Goal: Go to known website: Access a specific website the user already knows

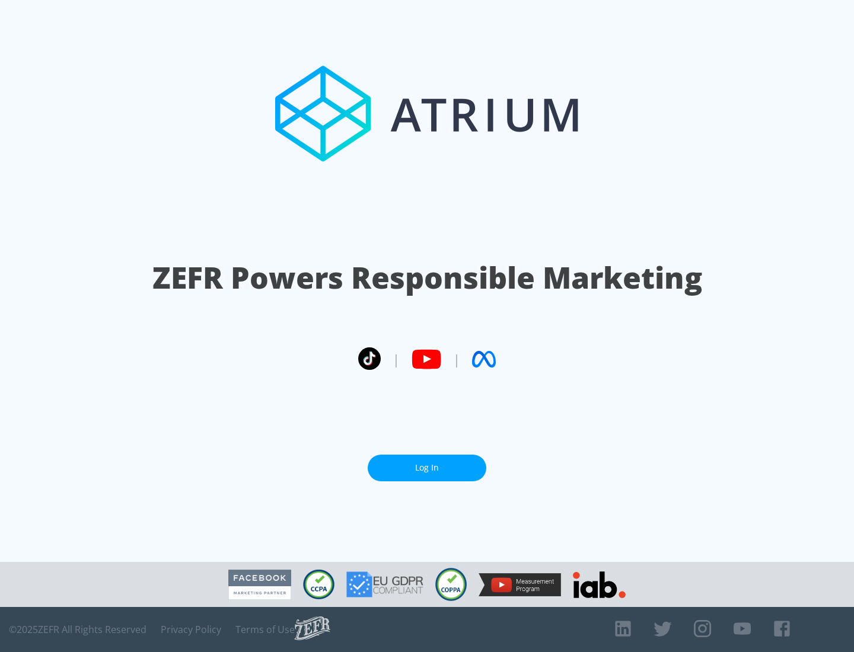
click at [427, 463] on link "Log In" at bounding box center [427, 468] width 119 height 27
